Goal: Information Seeking & Learning: Learn about a topic

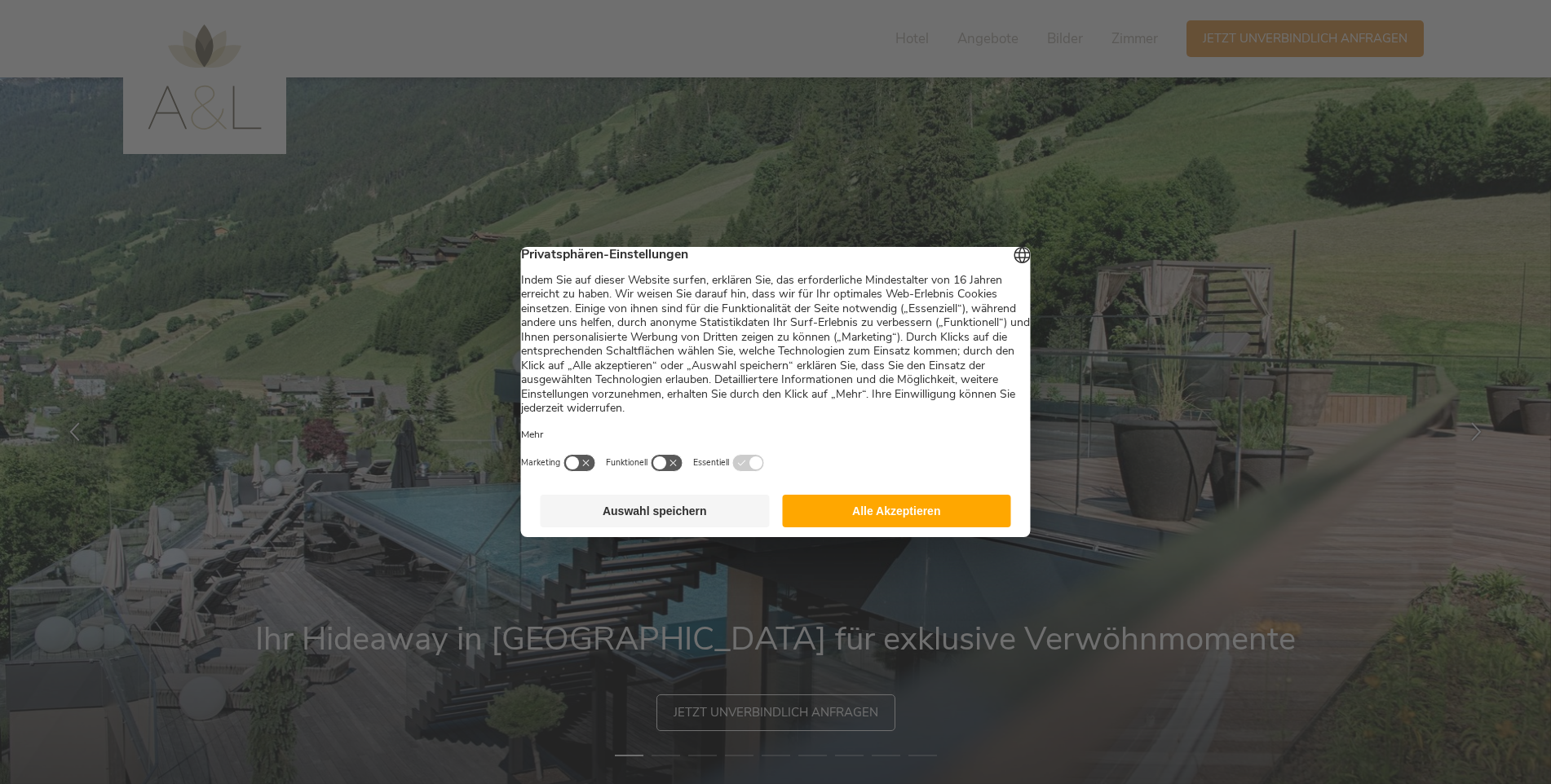
click at [692, 523] on button "Auswahl speichern" at bounding box center [655, 511] width 229 height 33
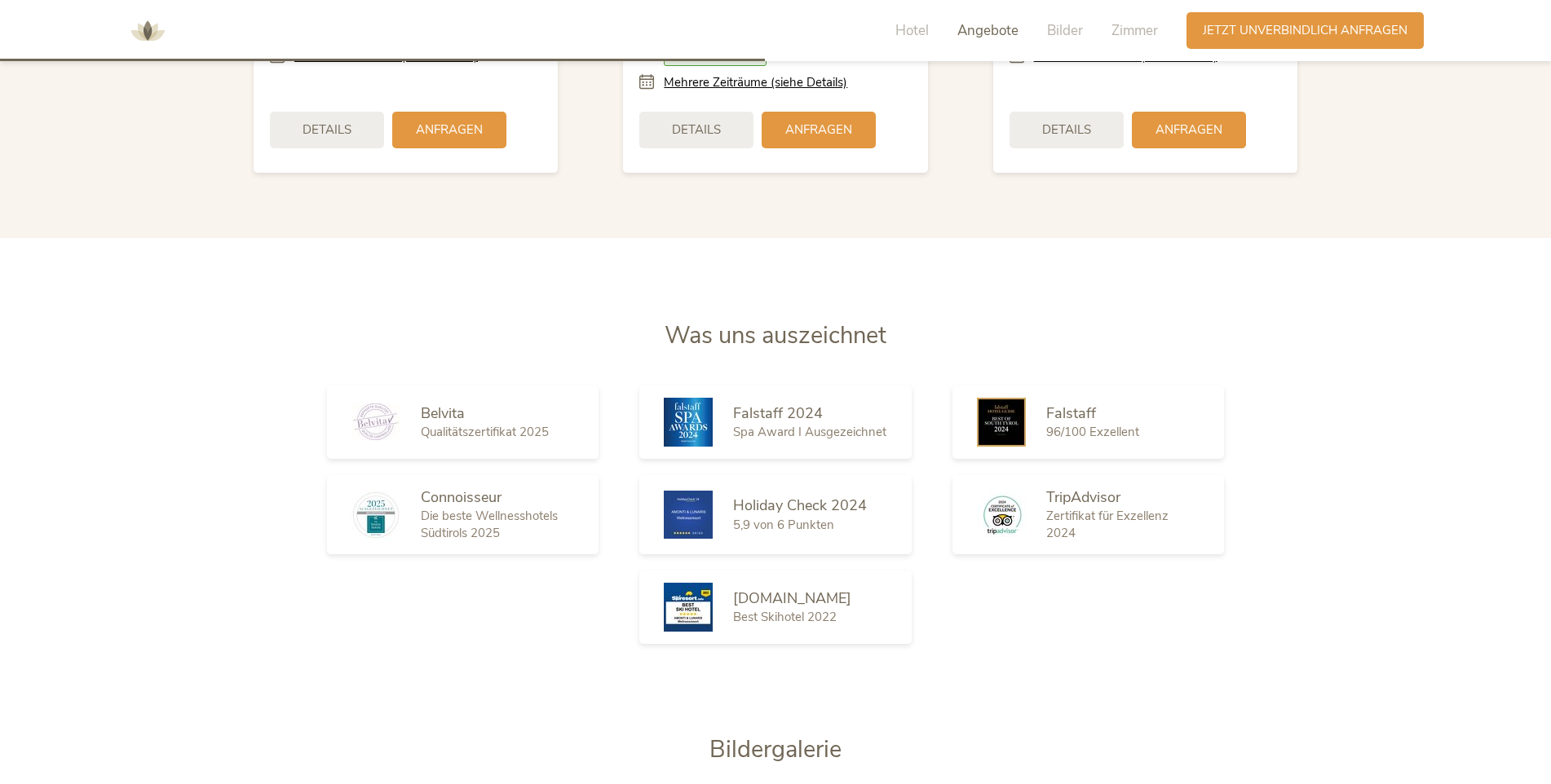
scroll to position [2609, 0]
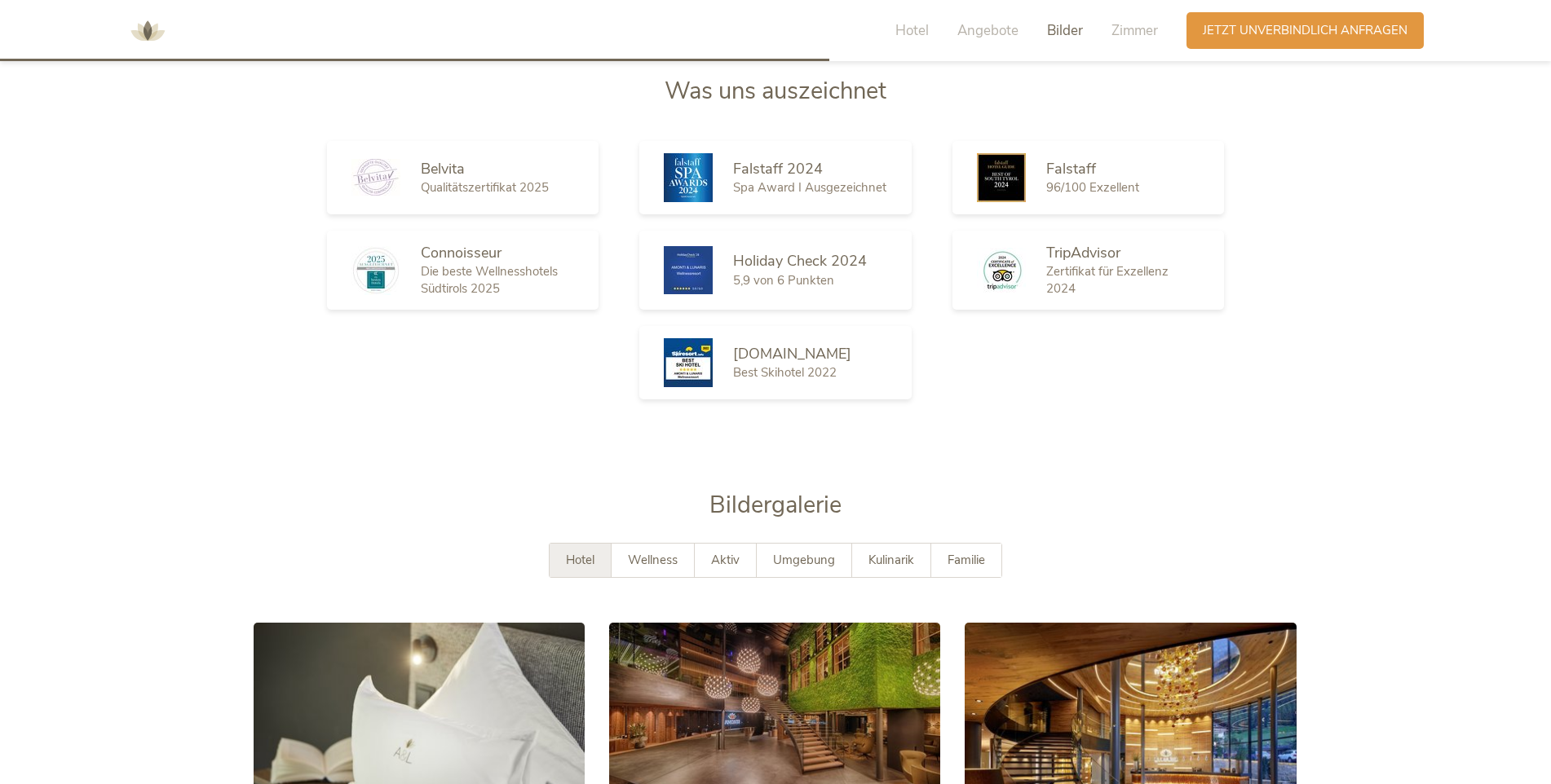
click at [588, 552] on span "Hotel" at bounding box center [580, 560] width 29 height 16
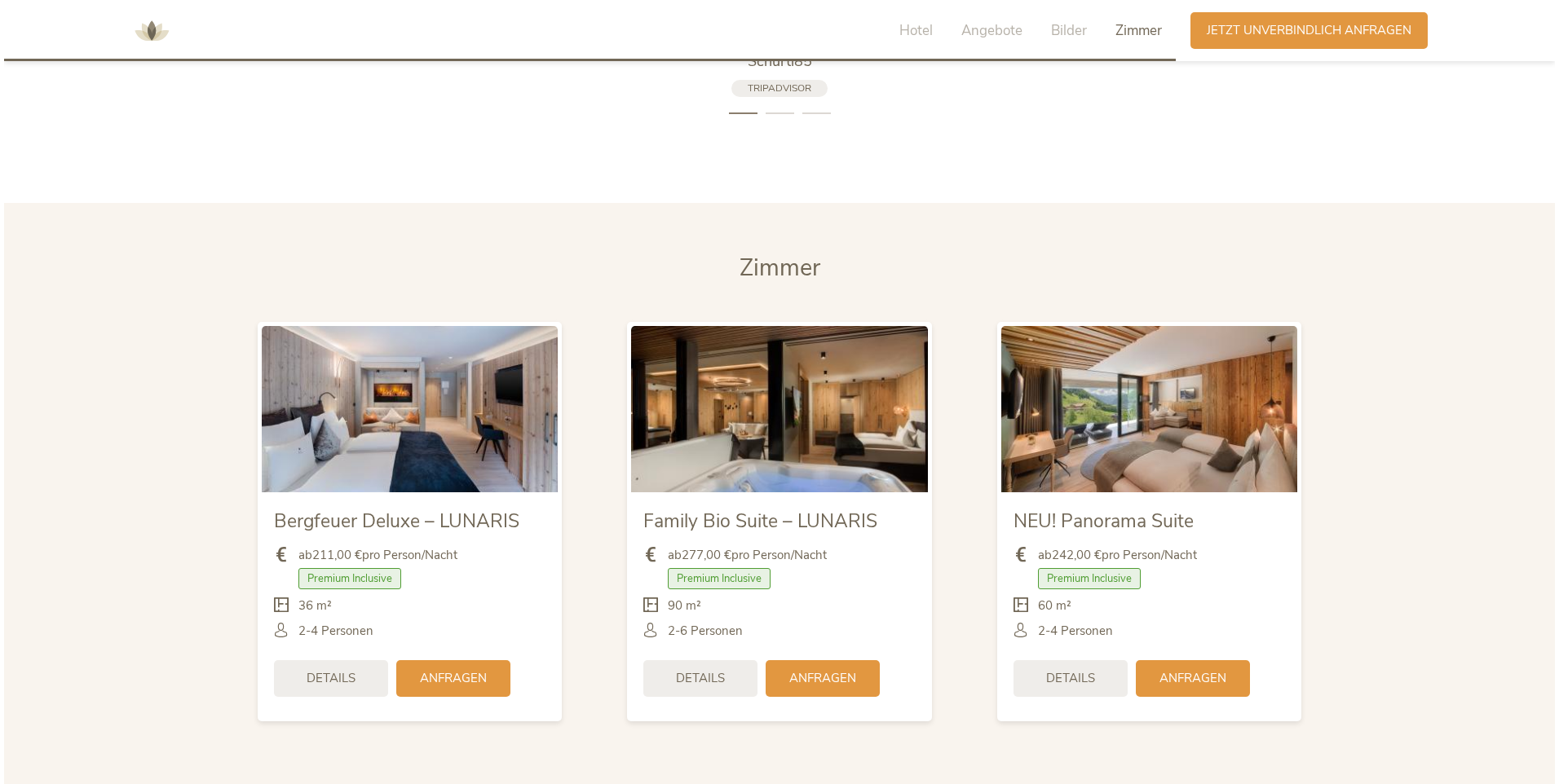
scroll to position [3831, 0]
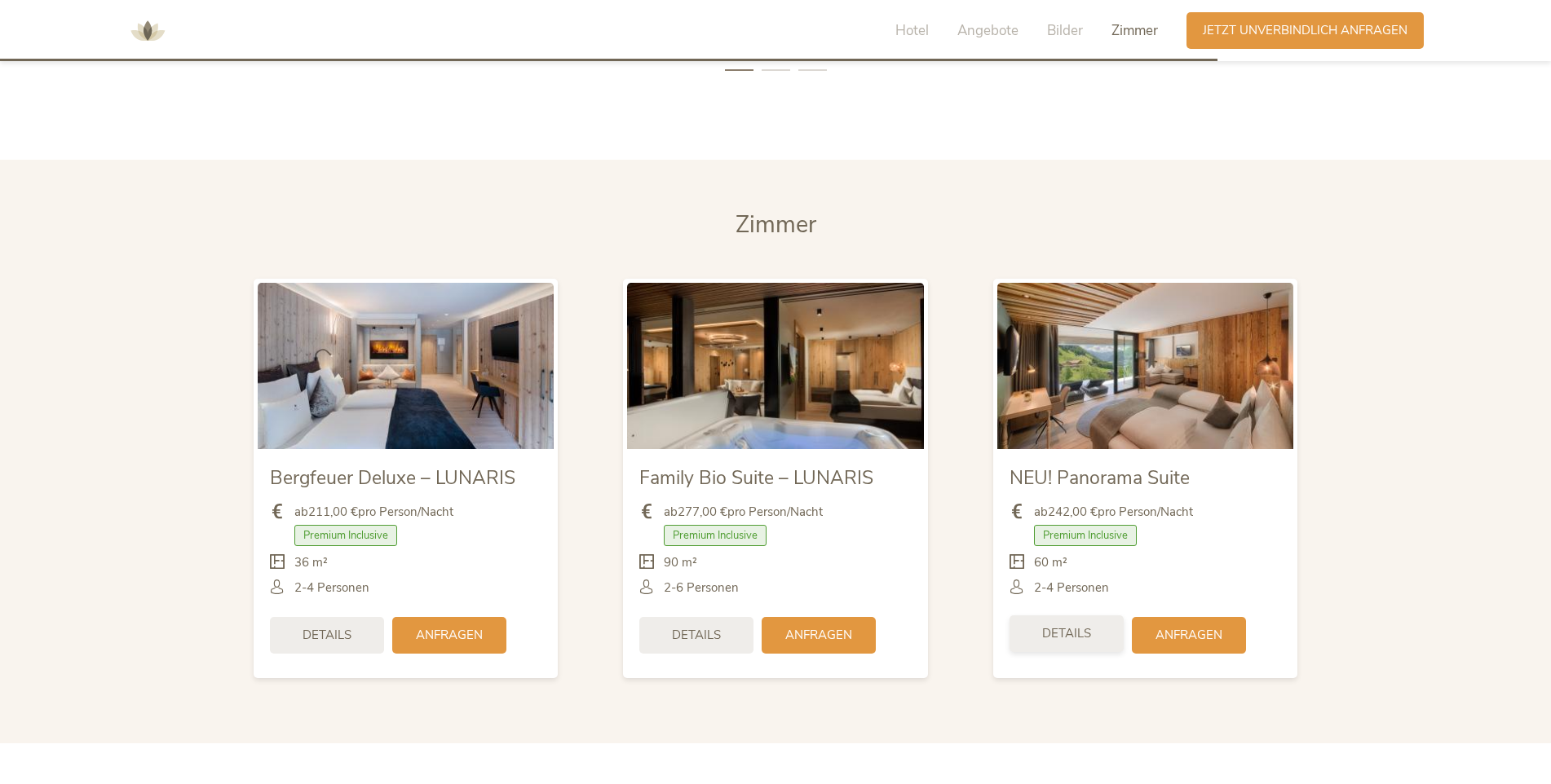
click at [1083, 625] on span "Details" at bounding box center [1066, 634] width 49 height 17
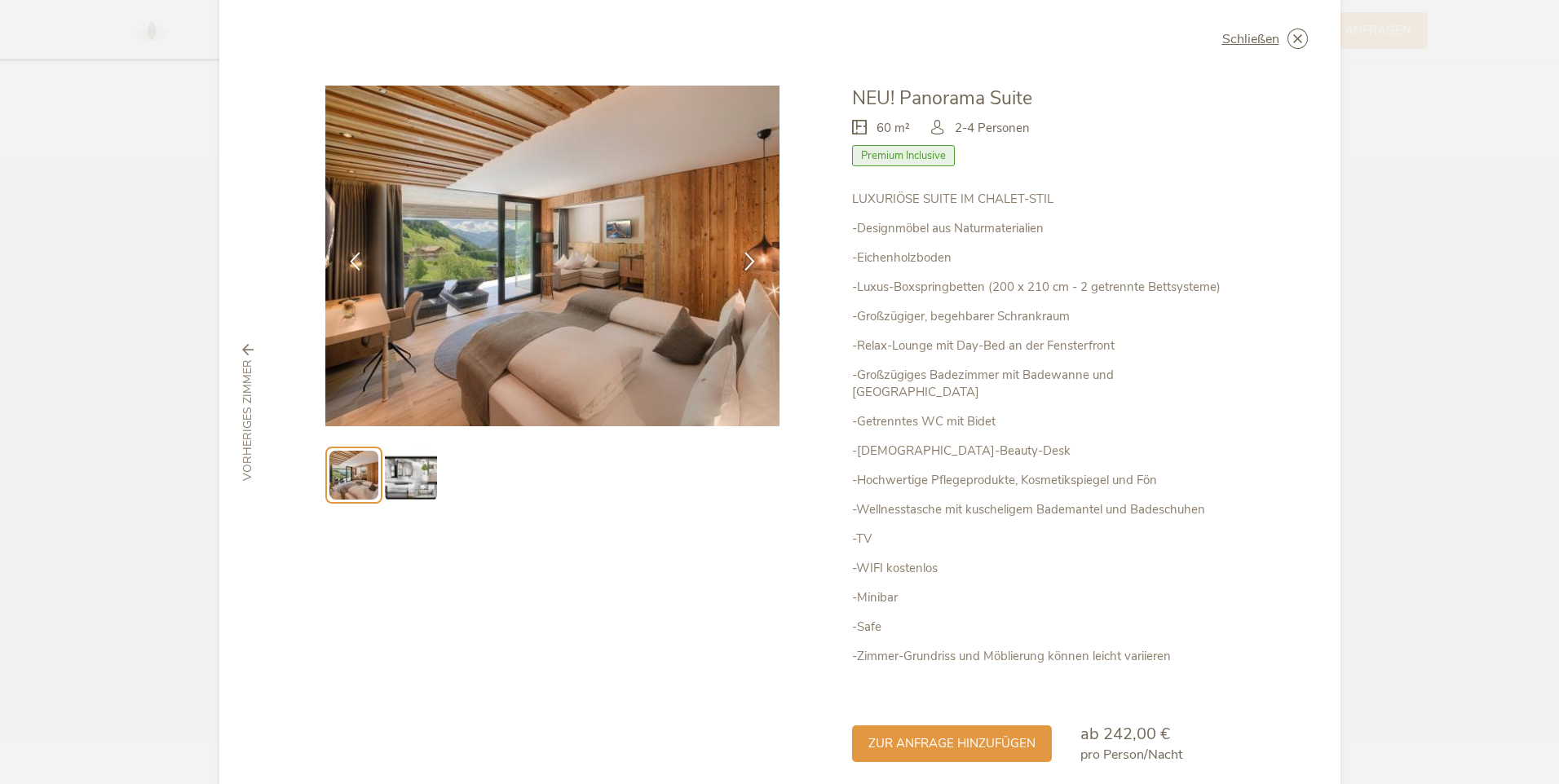
scroll to position [0, 0]
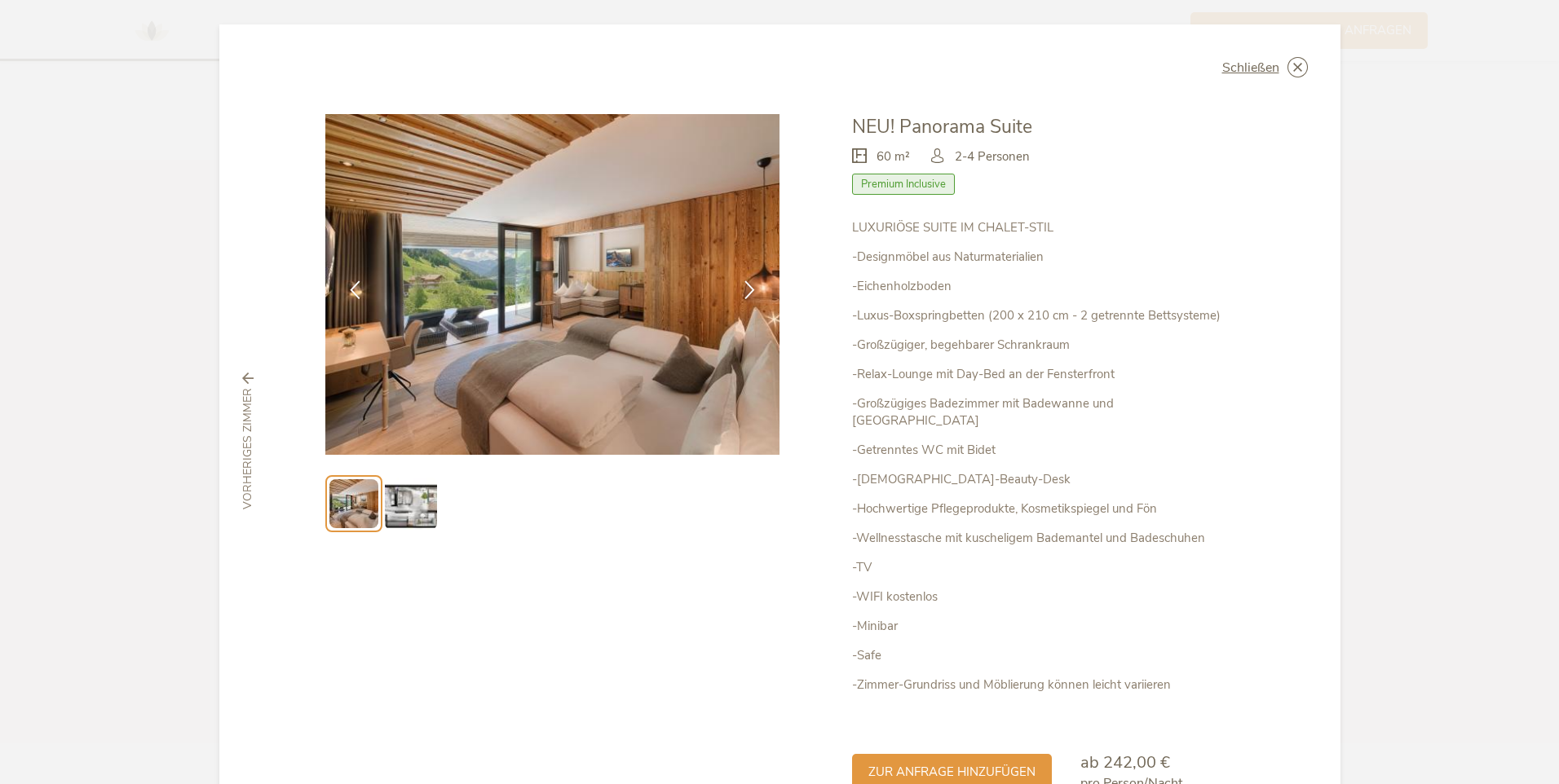
click at [573, 299] on img at bounding box center [552, 285] width 455 height 341
click at [409, 489] on img at bounding box center [411, 504] width 52 height 52
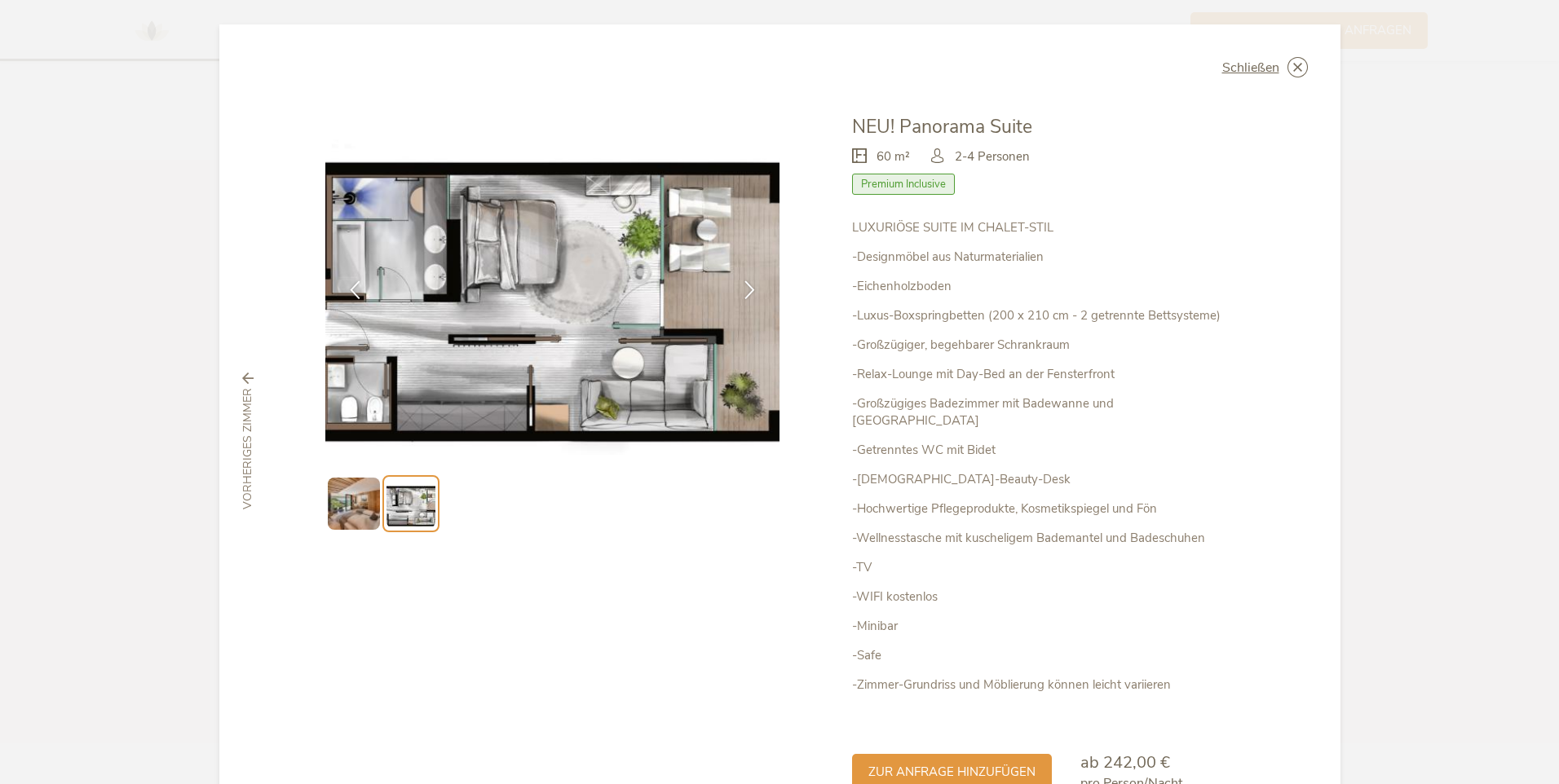
click at [350, 504] on img at bounding box center [354, 504] width 52 height 52
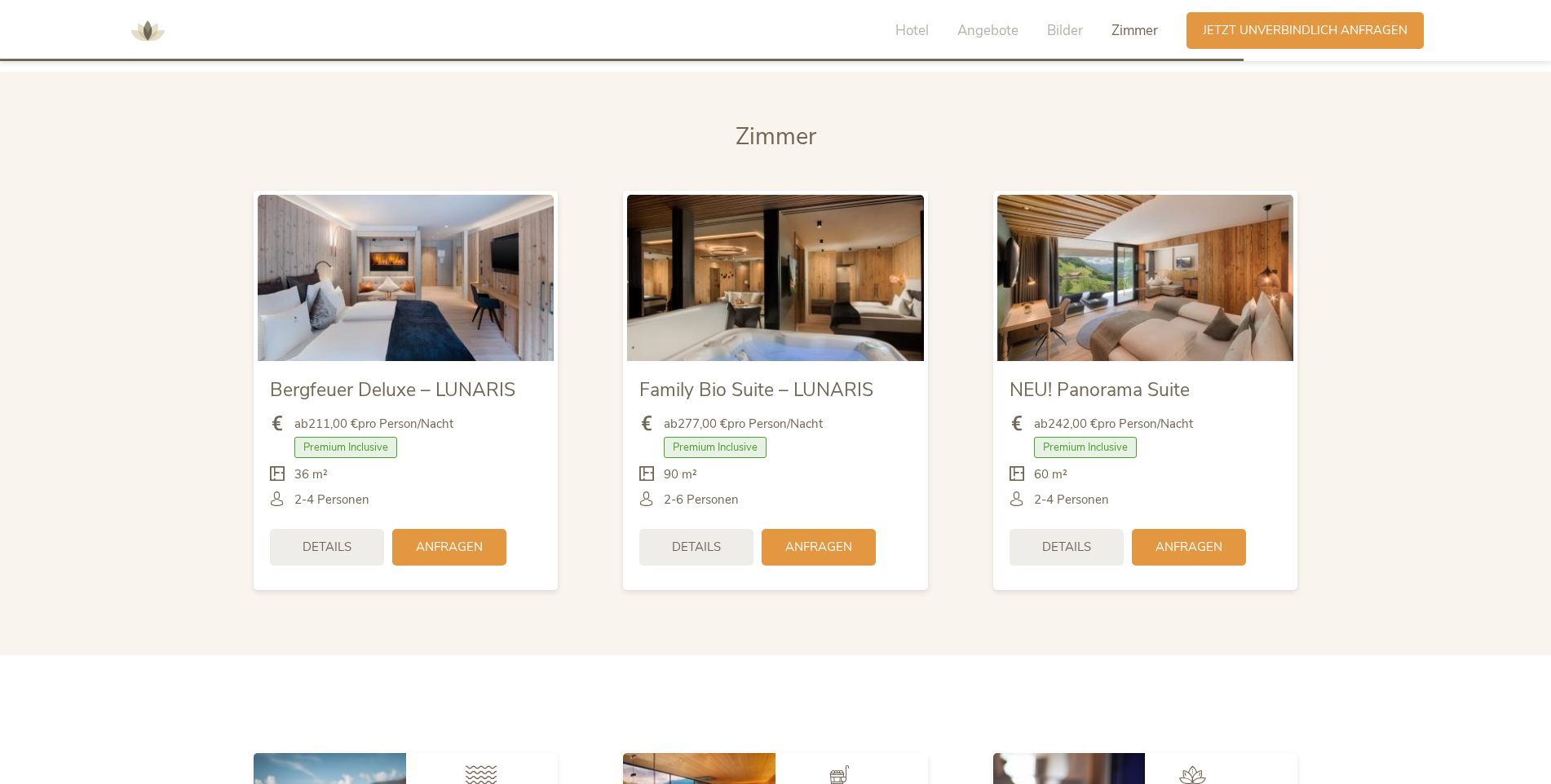
scroll to position [3913, 0]
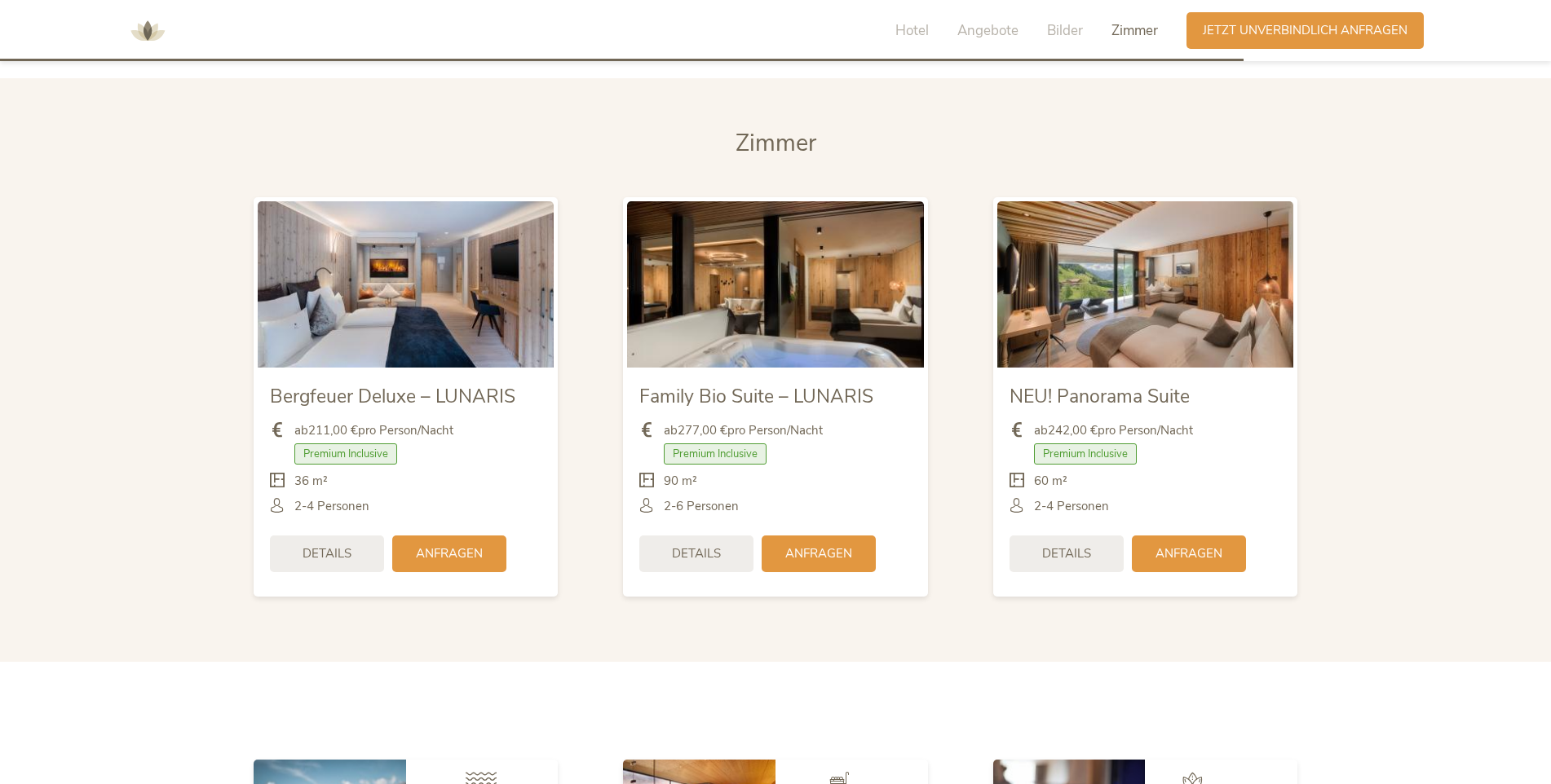
click at [1136, 305] on img at bounding box center [1145, 284] width 296 height 166
click at [1129, 307] on img at bounding box center [1145, 284] width 296 height 166
click at [1062, 31] on span "Bilder" at bounding box center [1064, 30] width 36 height 18
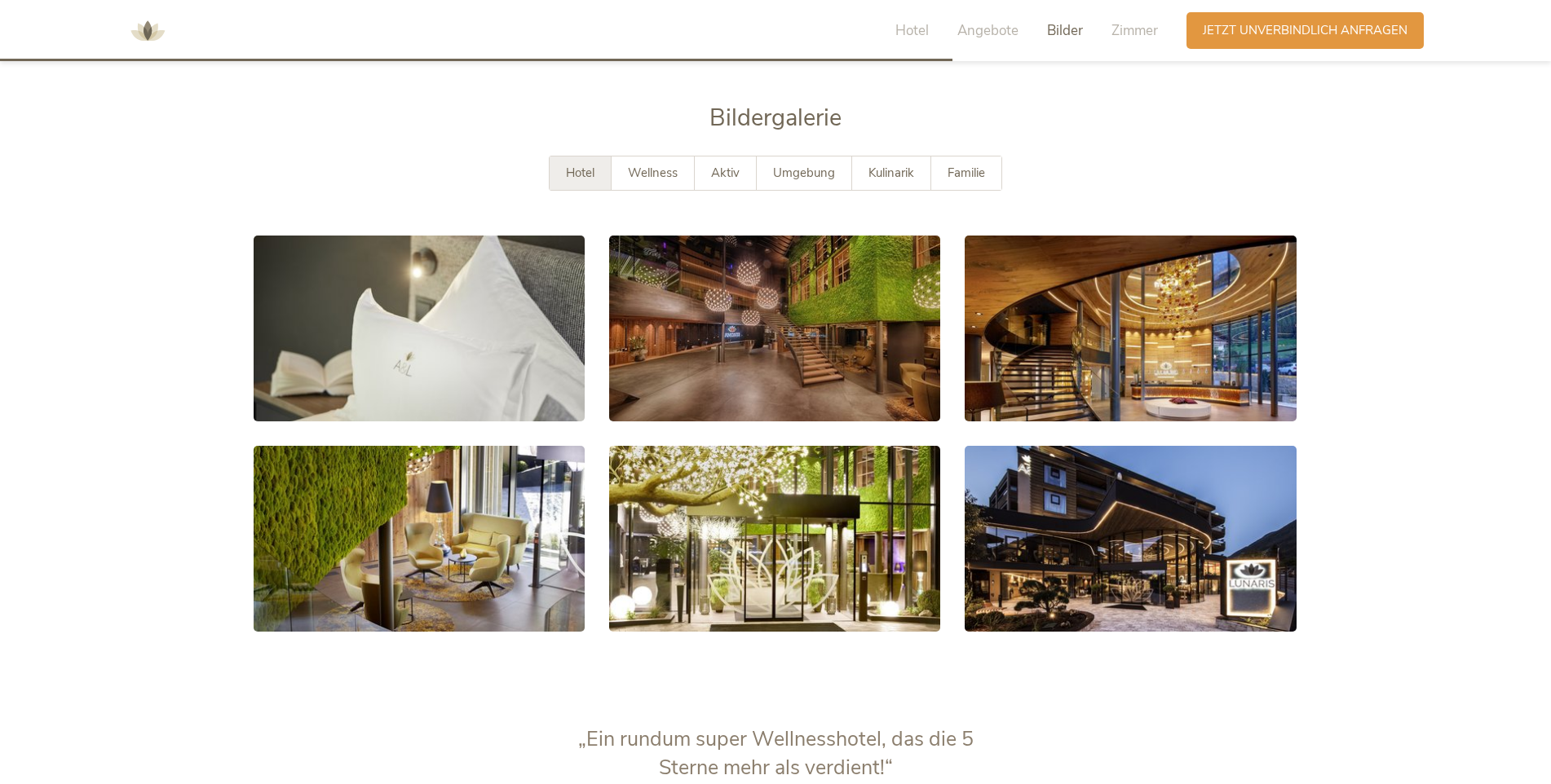
scroll to position [2990, 0]
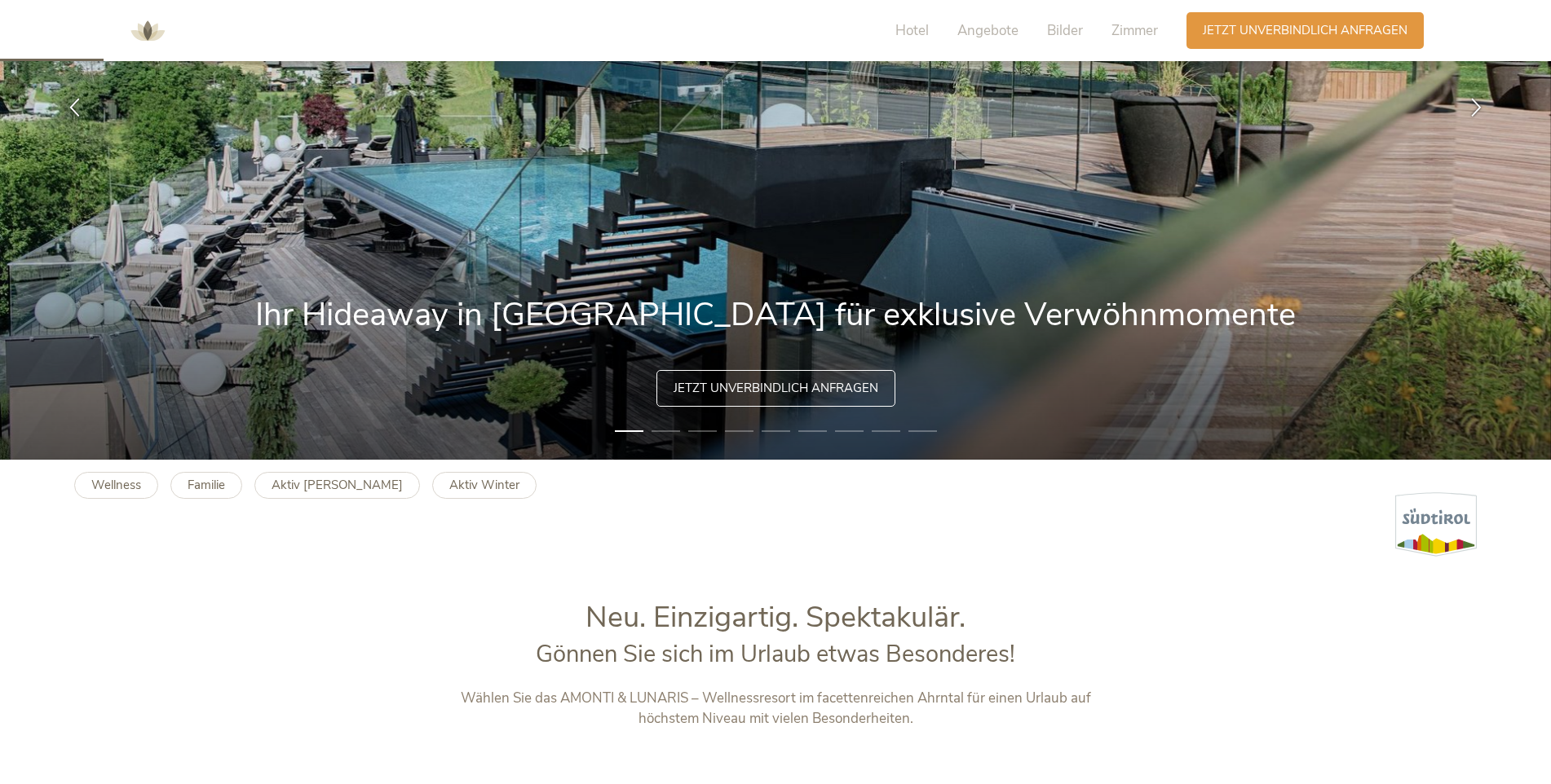
scroll to position [326, 0]
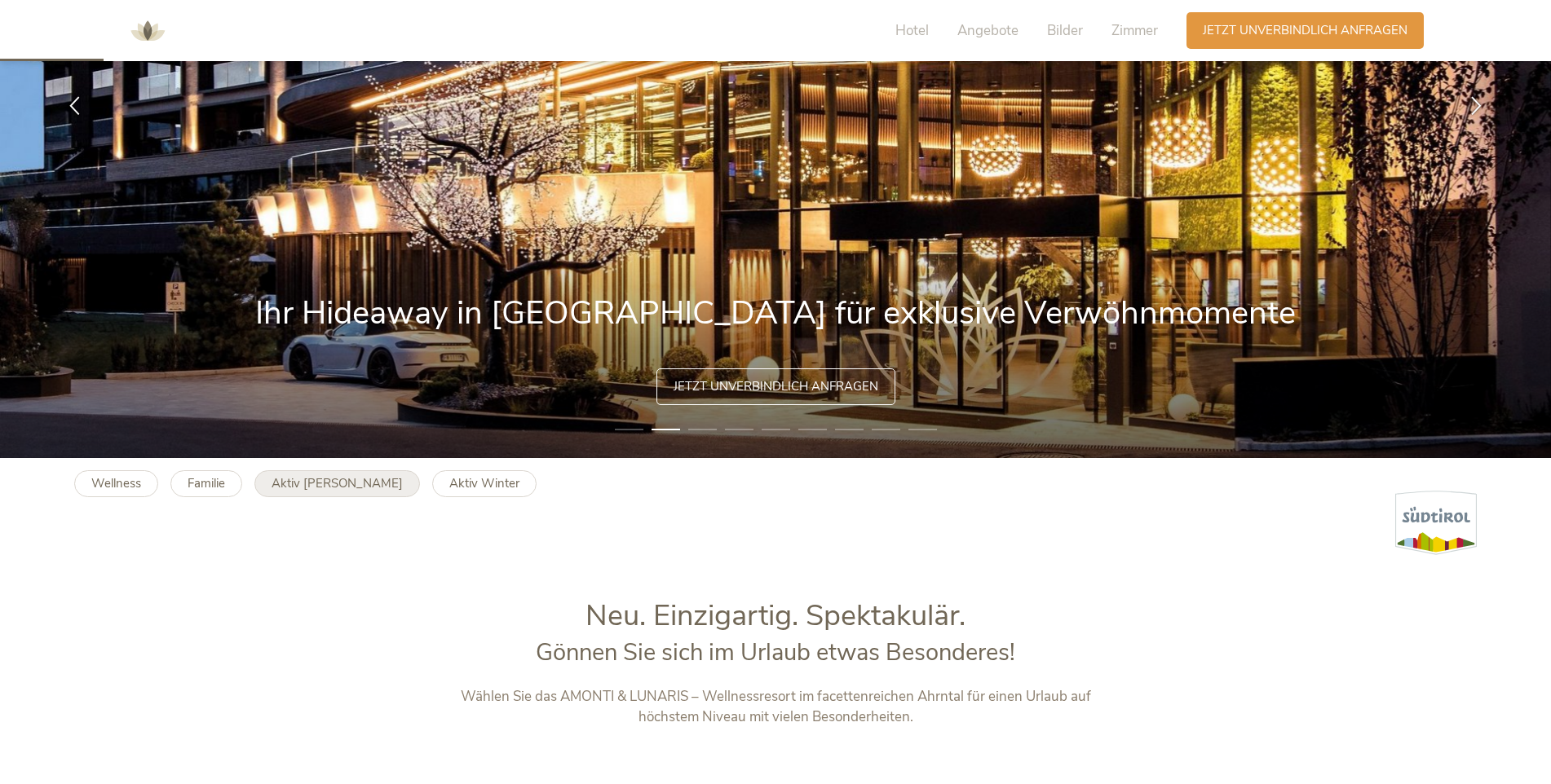
click at [322, 486] on b "Aktiv Sommer" at bounding box center [337, 483] width 131 height 16
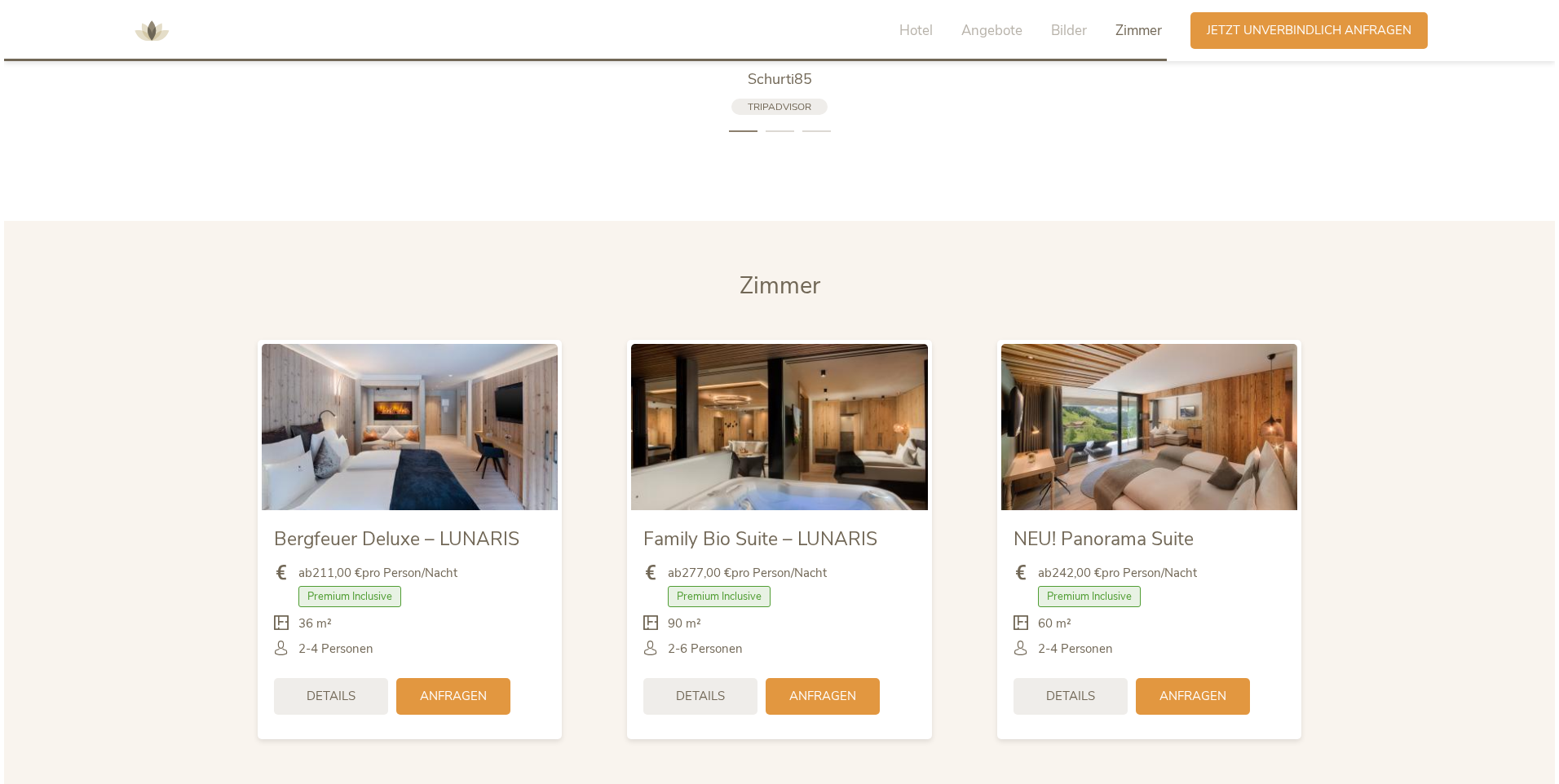
scroll to position [3831, 0]
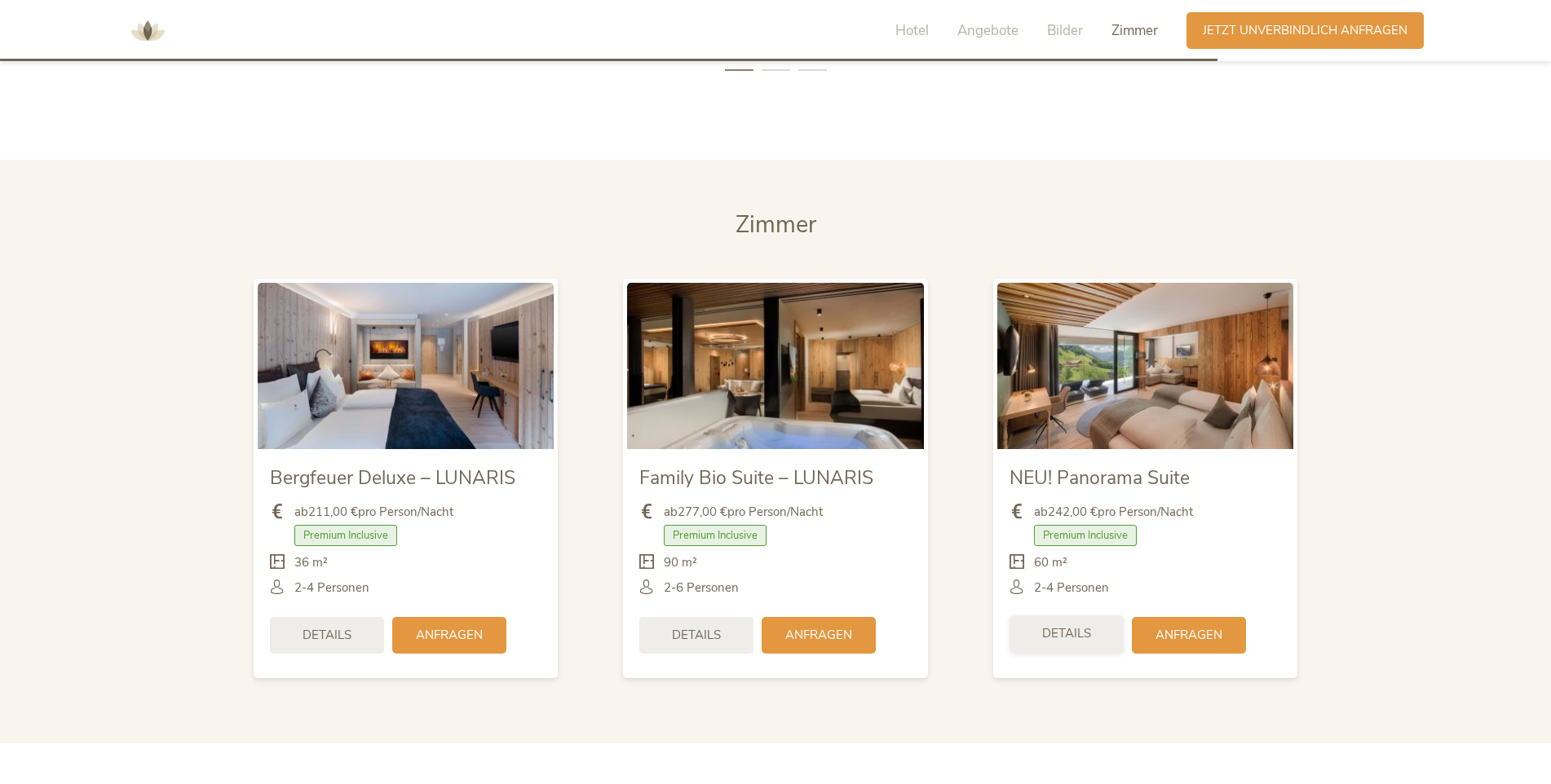
click at [1063, 625] on span "Details" at bounding box center [1066, 634] width 49 height 17
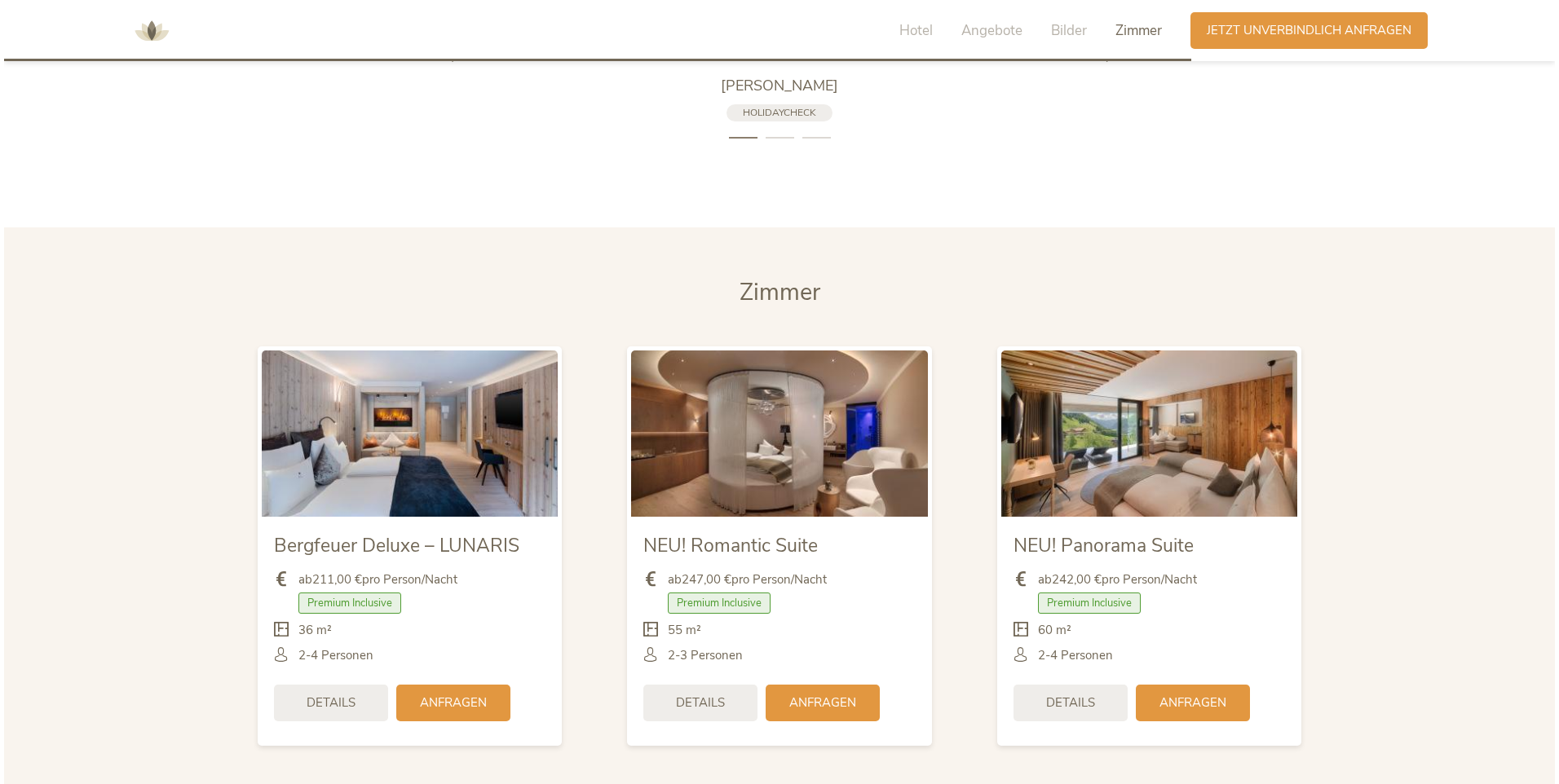
scroll to position [3750, 0]
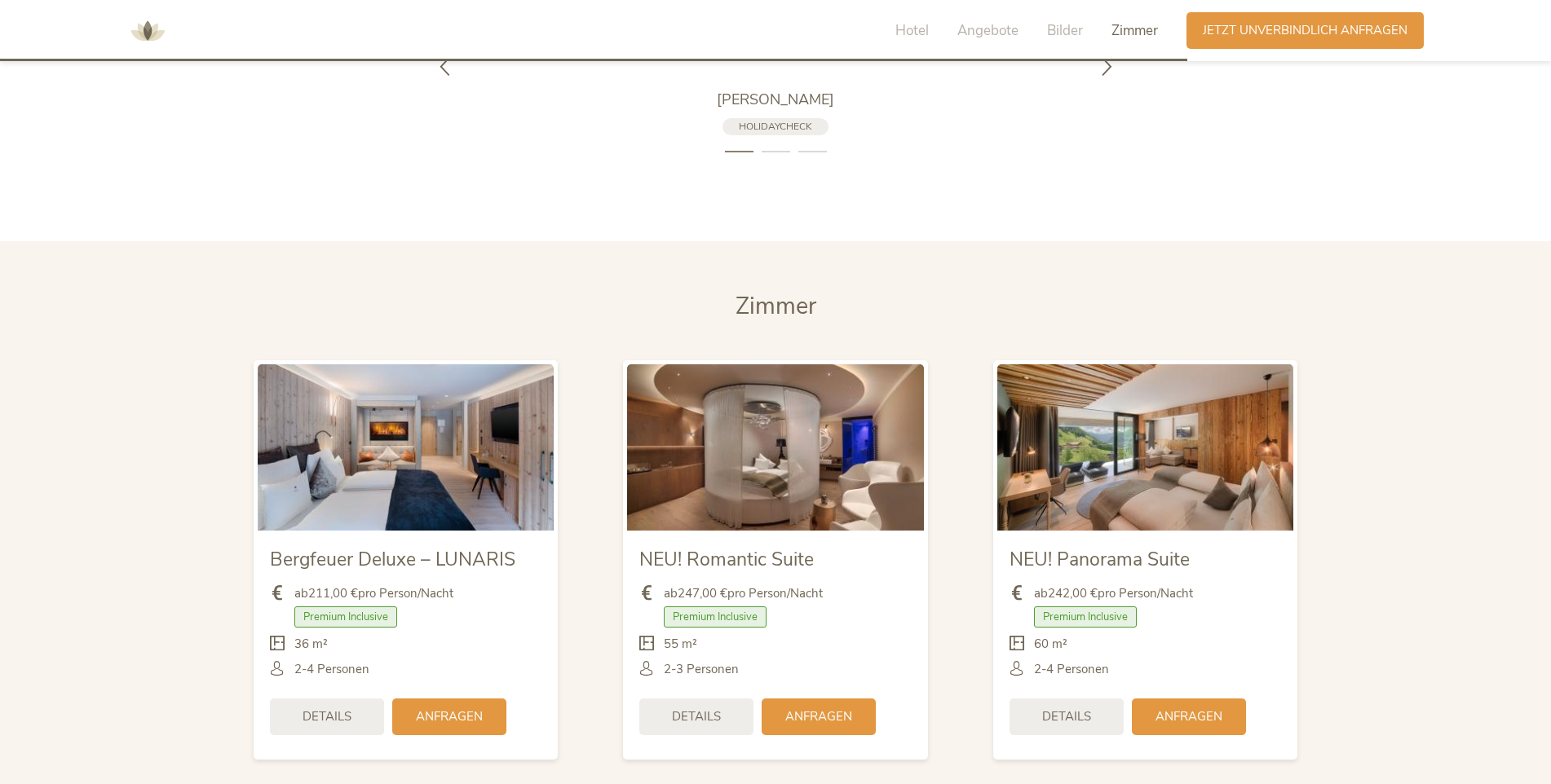
click at [801, 452] on img at bounding box center [776, 447] width 296 height 166
click at [698, 707] on span "Details" at bounding box center [696, 716] width 49 height 17
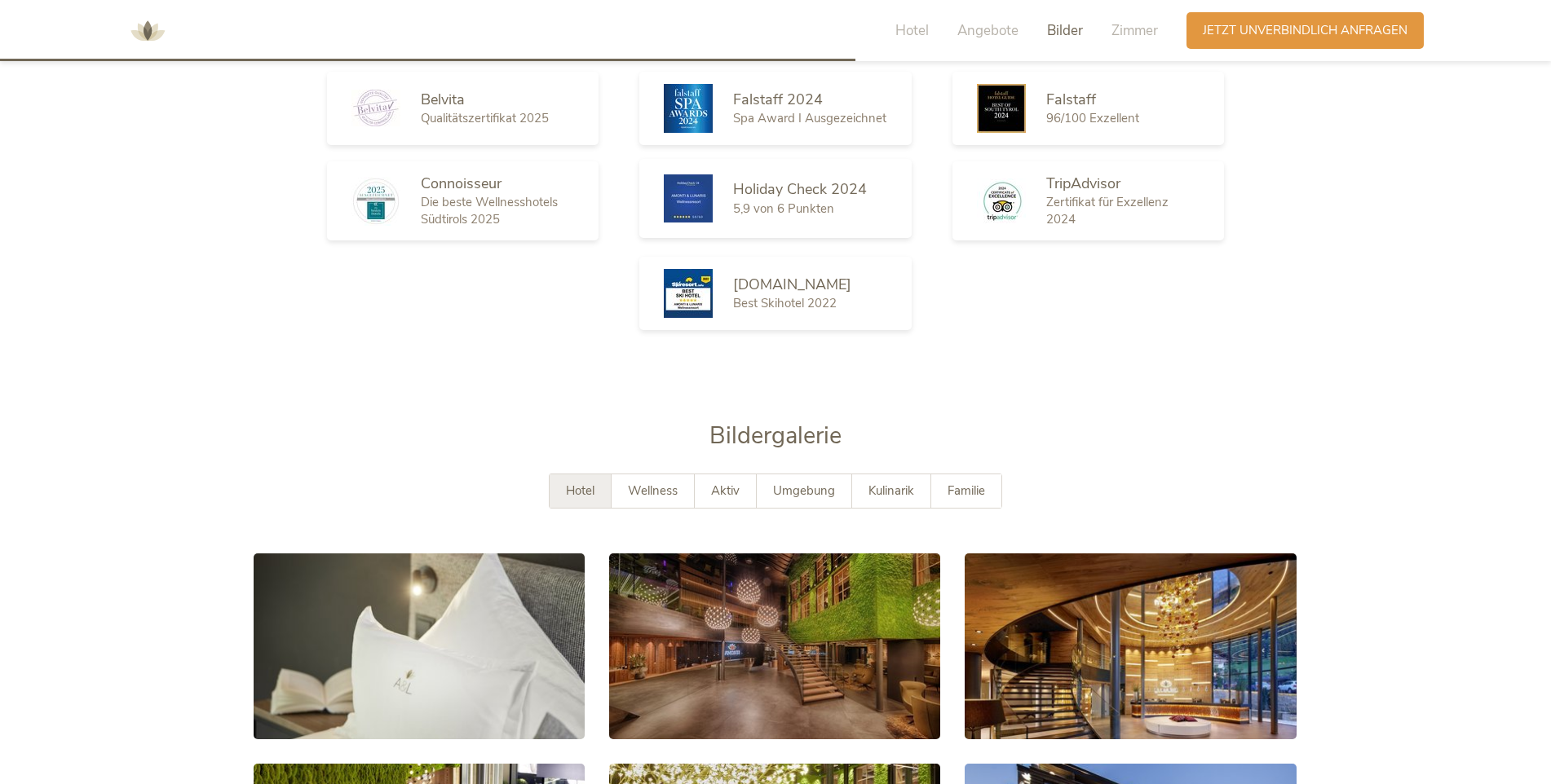
scroll to position [2691, 0]
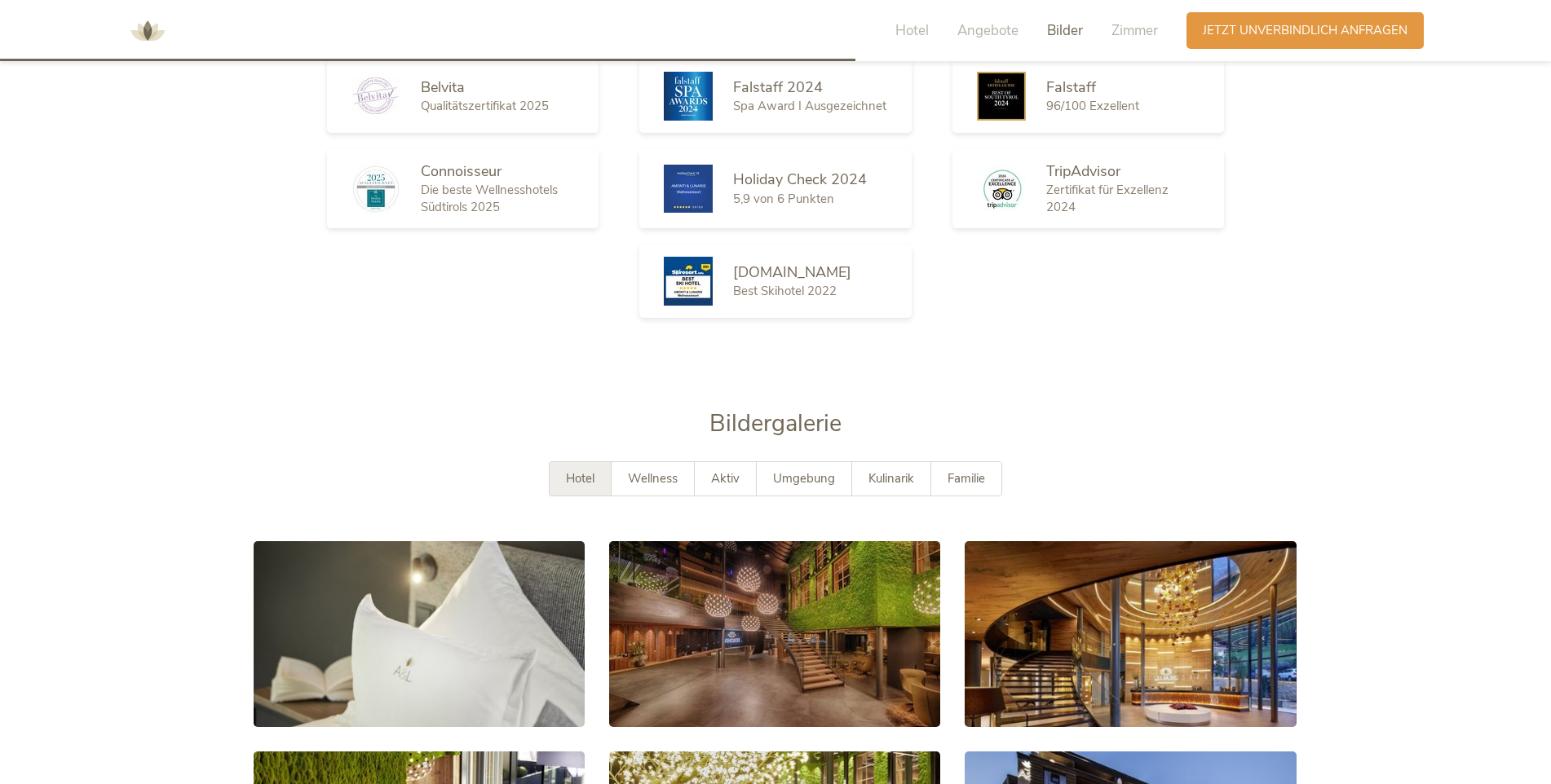
click at [566, 470] on span "Hotel" at bounding box center [580, 478] width 29 height 16
click at [628, 470] on span "Wellness" at bounding box center [653, 478] width 50 height 16
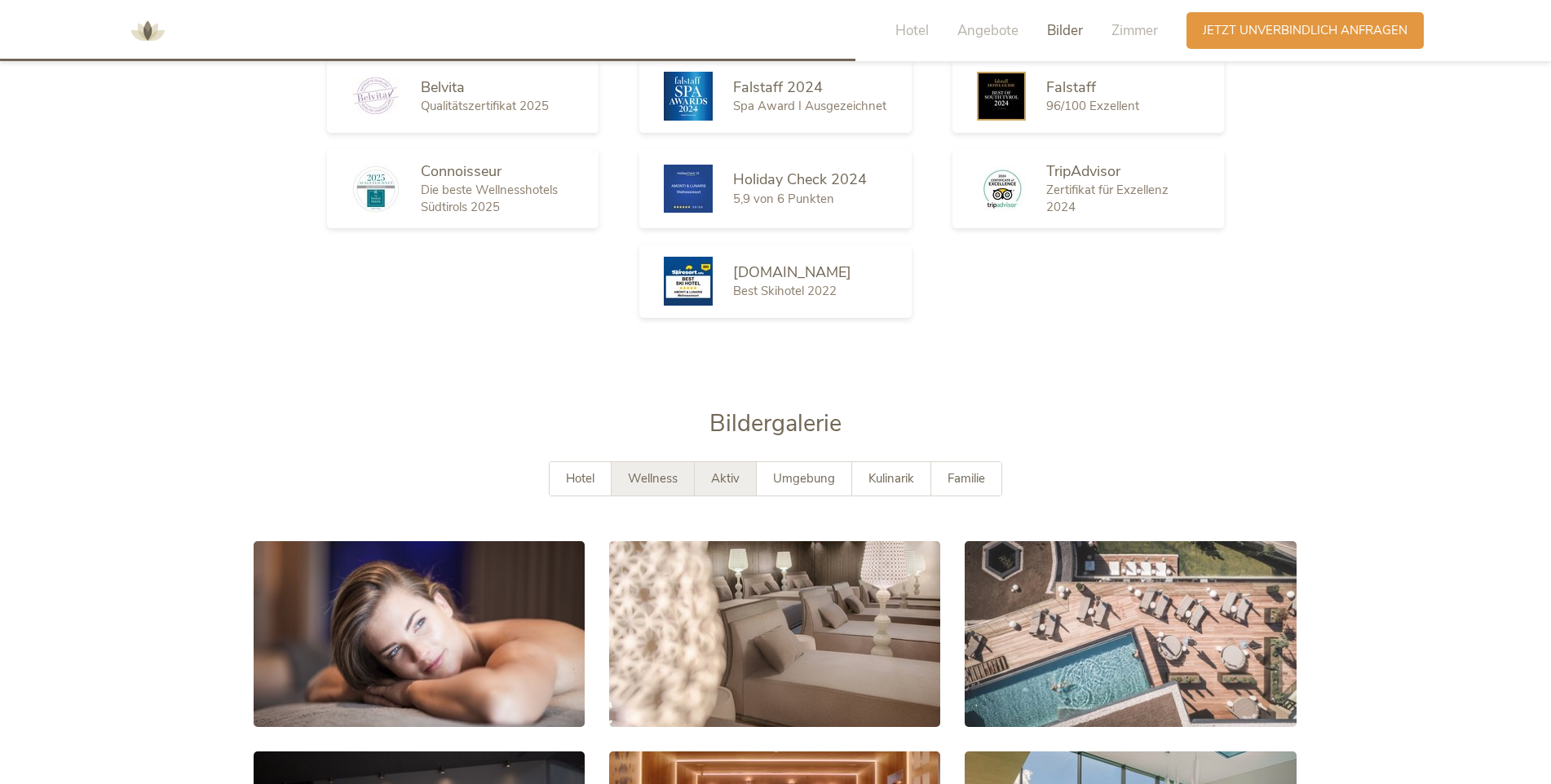
click at [729, 470] on span "Aktiv" at bounding box center [725, 478] width 29 height 16
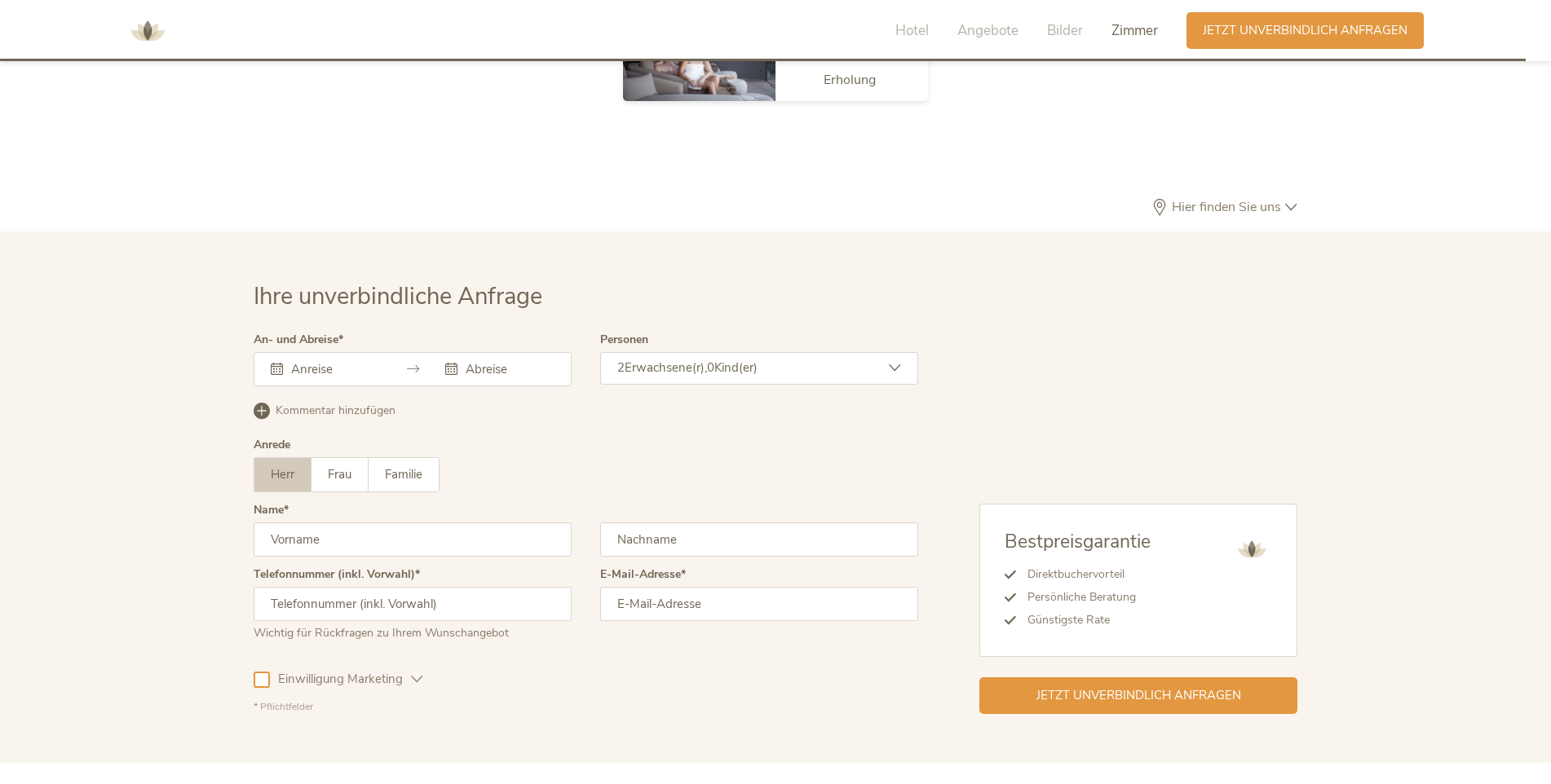
scroll to position [4851, 0]
